Goal: Consume media (video, audio)

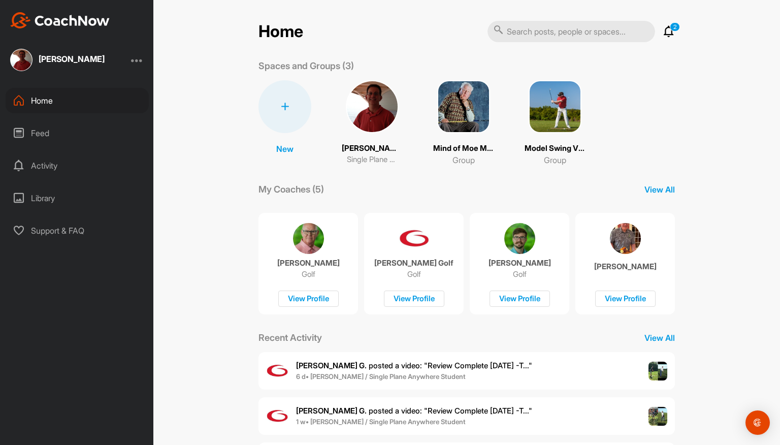
click at [371, 116] on img at bounding box center [372, 106] width 53 height 53
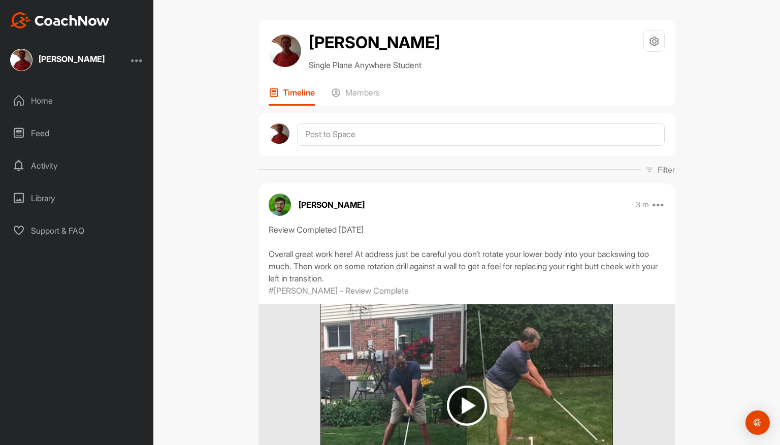
click at [329, 36] on h2 "[PERSON_NAME]" at bounding box center [375, 42] width 132 height 24
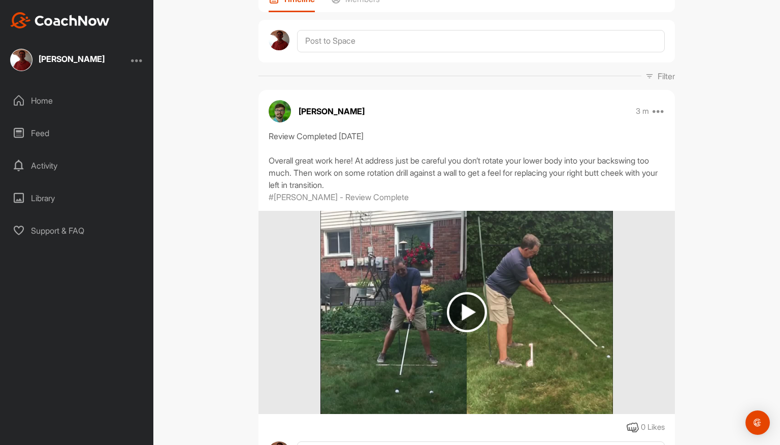
scroll to position [97, 0]
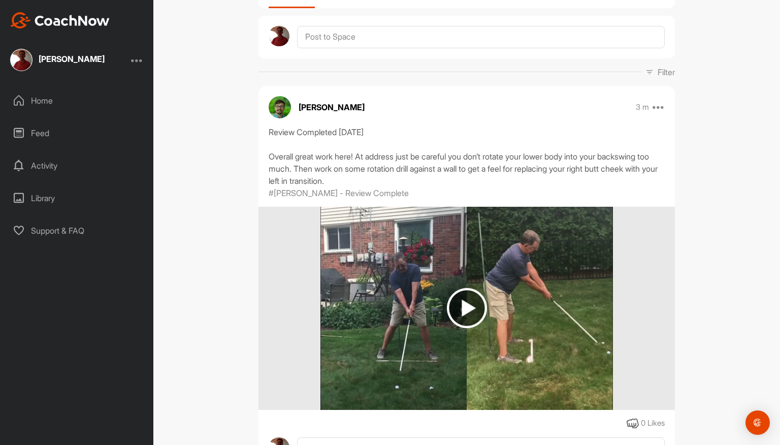
click at [466, 304] on img at bounding box center [467, 308] width 40 height 40
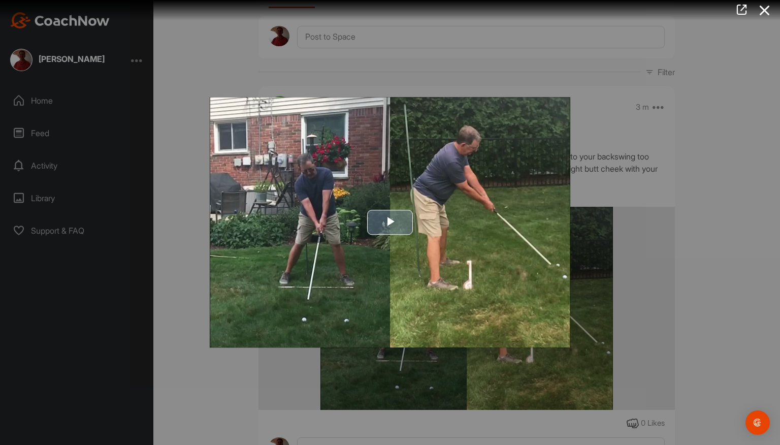
click at [390, 222] on span "Video Player" at bounding box center [390, 222] width 0 height 0
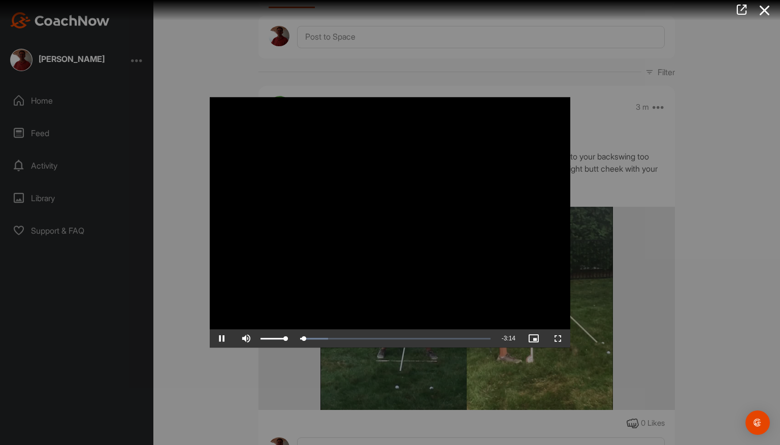
click at [247, 339] on span "Video Player" at bounding box center [246, 339] width 24 height 0
click at [400, 240] on video "Video Player" at bounding box center [390, 222] width 360 height 250
click at [247, 339] on span "Video Player" at bounding box center [246, 339] width 24 height 0
click at [220, 339] on span "Video Player" at bounding box center [222, 339] width 24 height 0
drag, startPoint x: 298, startPoint y: 340, endPoint x: 272, endPoint y: 340, distance: 25.4
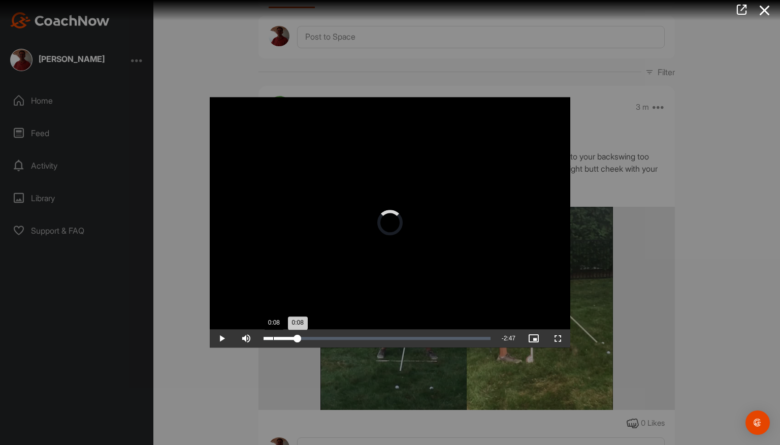
click at [272, 340] on div "0:08" at bounding box center [281, 338] width 34 height 3
drag, startPoint x: 276, startPoint y: 340, endPoint x: 251, endPoint y: 342, distance: 25.0
click at [251, 342] on div "Play Skip Backward Skip Forward Unmute 0% Current Time 0:00 / Duration 3:18 Loa…" at bounding box center [390, 339] width 360 height 18
click at [244, 339] on span "Video Player" at bounding box center [246, 339] width 24 height 0
